Goal: Transaction & Acquisition: Subscribe to service/newsletter

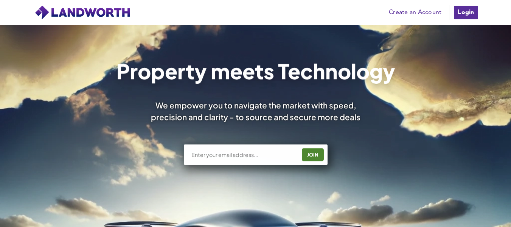
click at [461, 12] on link "Login" at bounding box center [465, 12] width 25 height 15
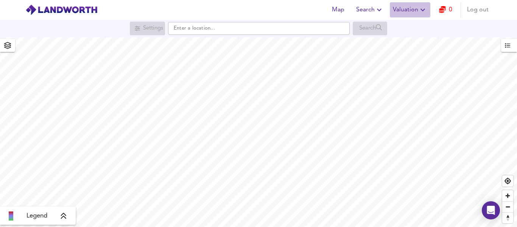
click at [408, 11] on body "Map Search Valuation 0 Log out Settings Search Legend UK Average Price [GEOGRAP…" at bounding box center [258, 113] width 517 height 227
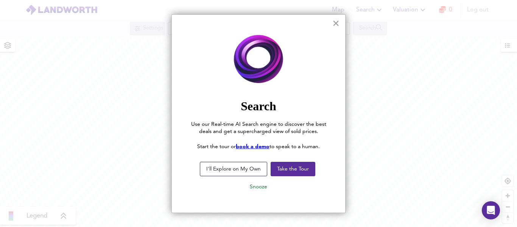
click at [338, 20] on button "×" at bounding box center [335, 23] width 7 height 12
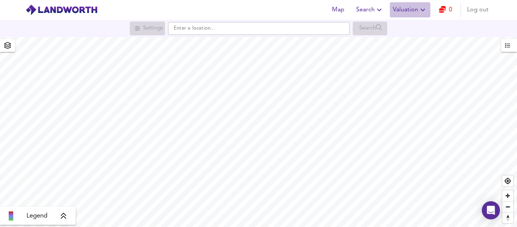
click at [398, 6] on span "Valuation" at bounding box center [410, 10] width 34 height 11
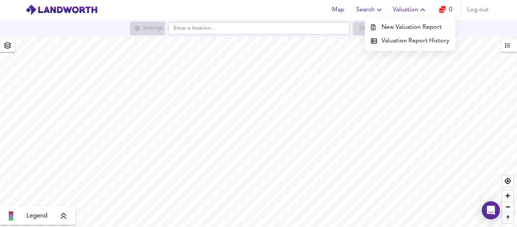
click at [474, 10] on span "Log out" at bounding box center [478, 10] width 22 height 11
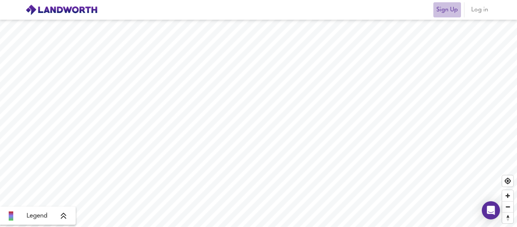
click at [443, 9] on span "Sign Up" at bounding box center [447, 10] width 22 height 11
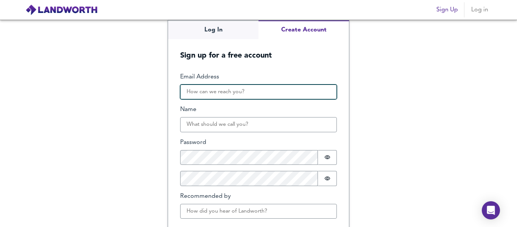
click at [240, 93] on input "Email Address" at bounding box center [258, 91] width 157 height 15
